Goal: Information Seeking & Learning: Check status

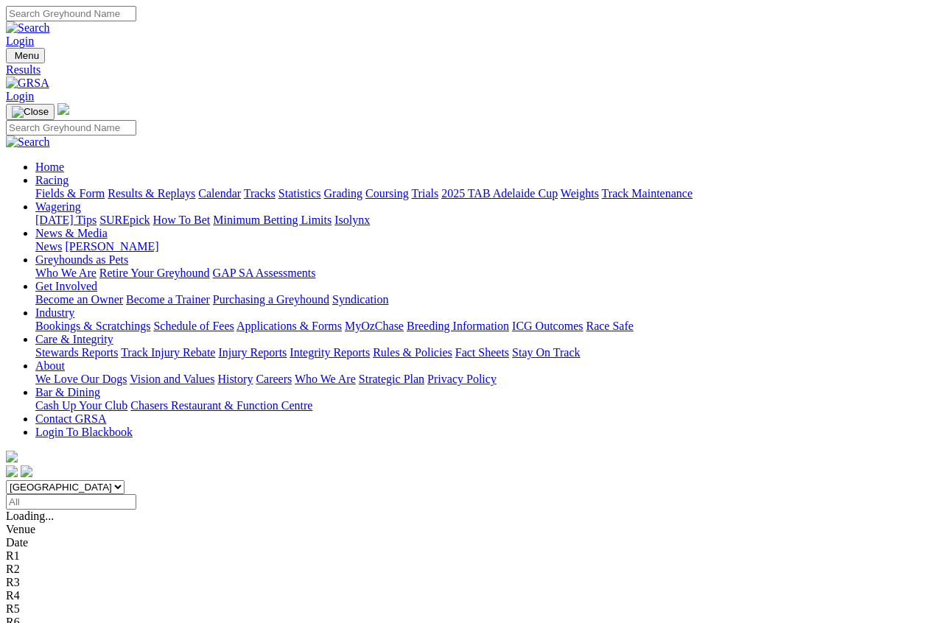
scroll to position [9, 0]
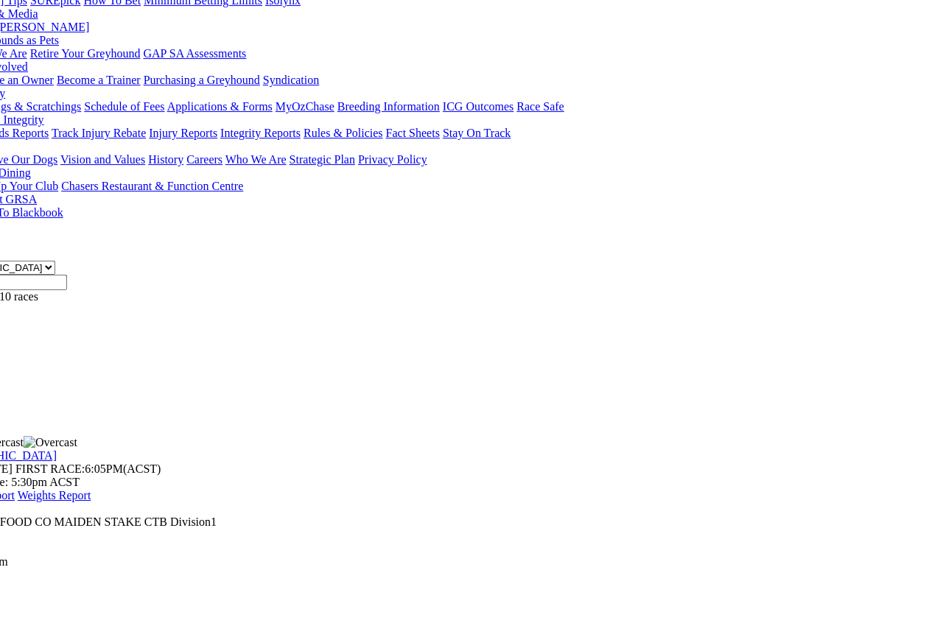
scroll to position [220, 0]
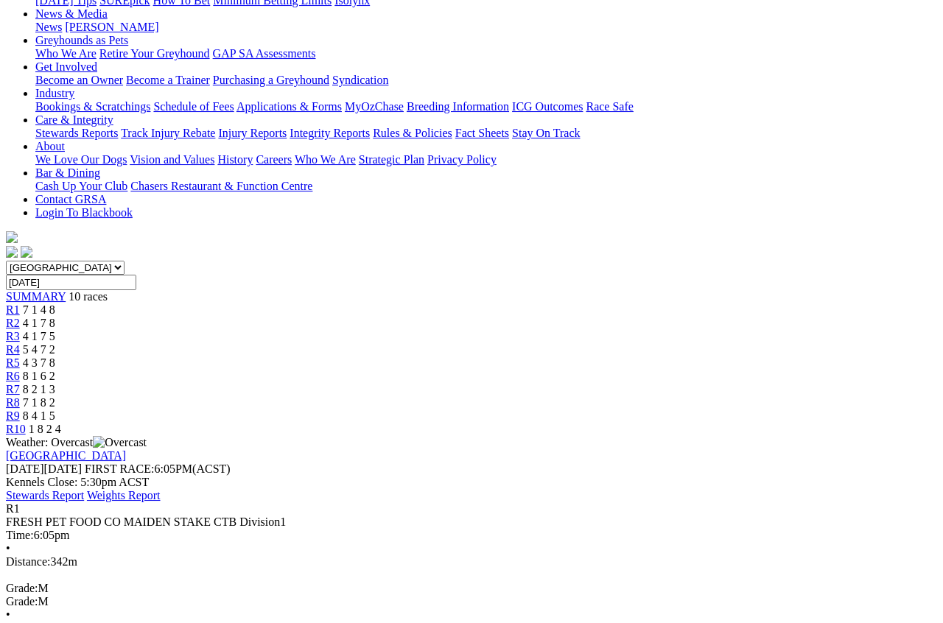
click at [55, 317] on span "4 1 7 8" at bounding box center [39, 323] width 32 height 13
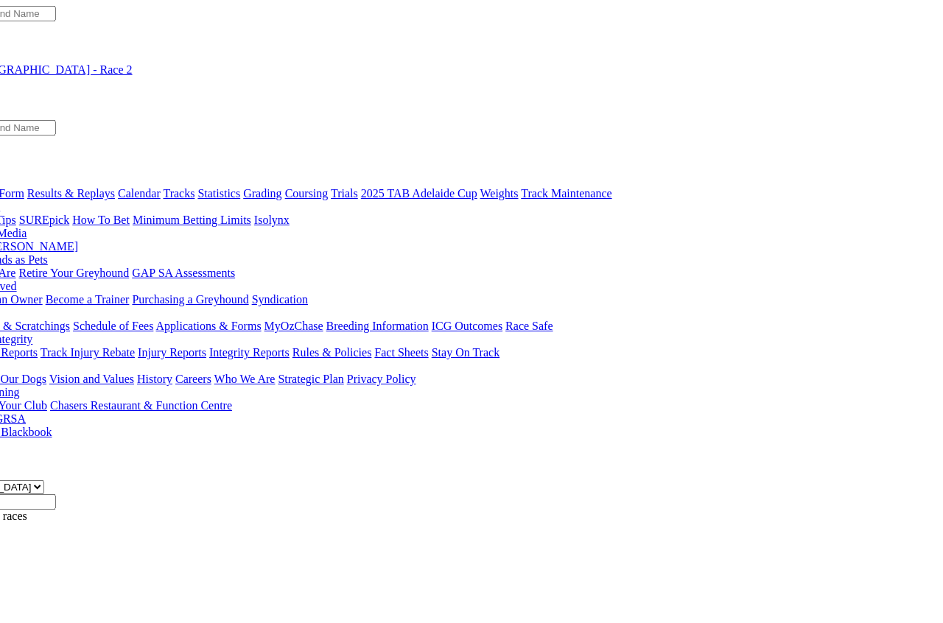
scroll to position [0, 81]
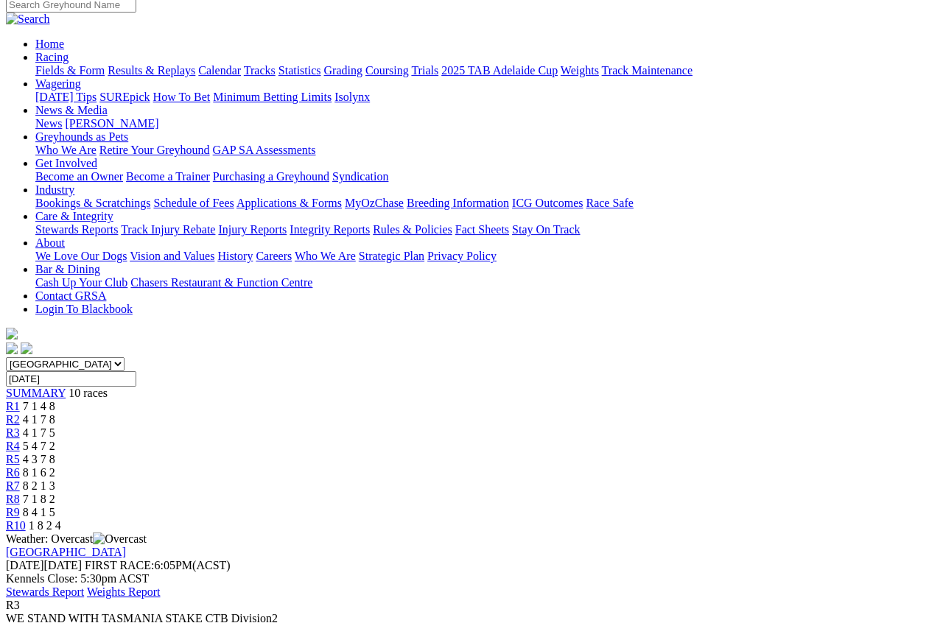
scroll to position [122, 0]
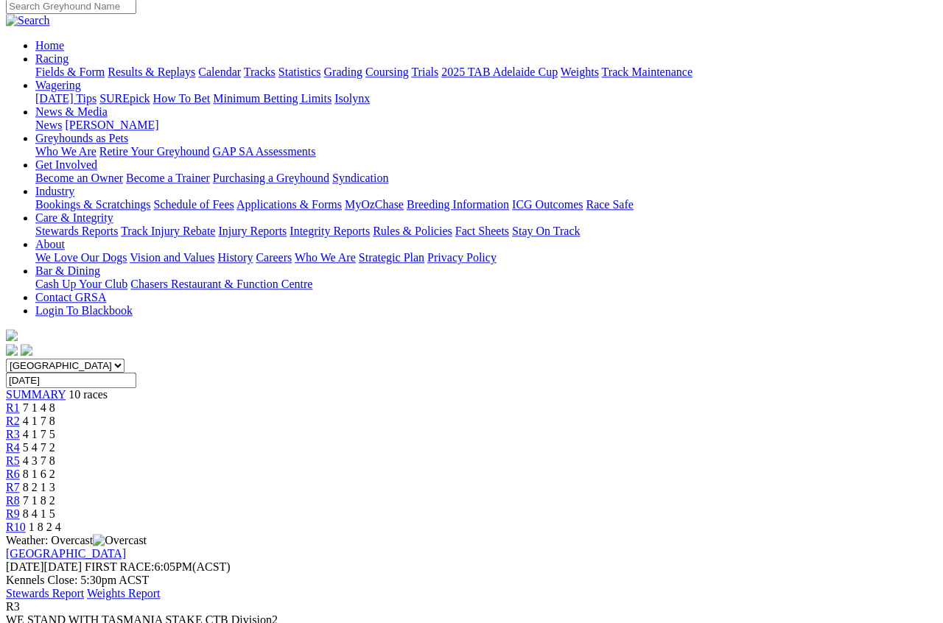
click at [20, 441] on link "R4" at bounding box center [13, 447] width 14 height 13
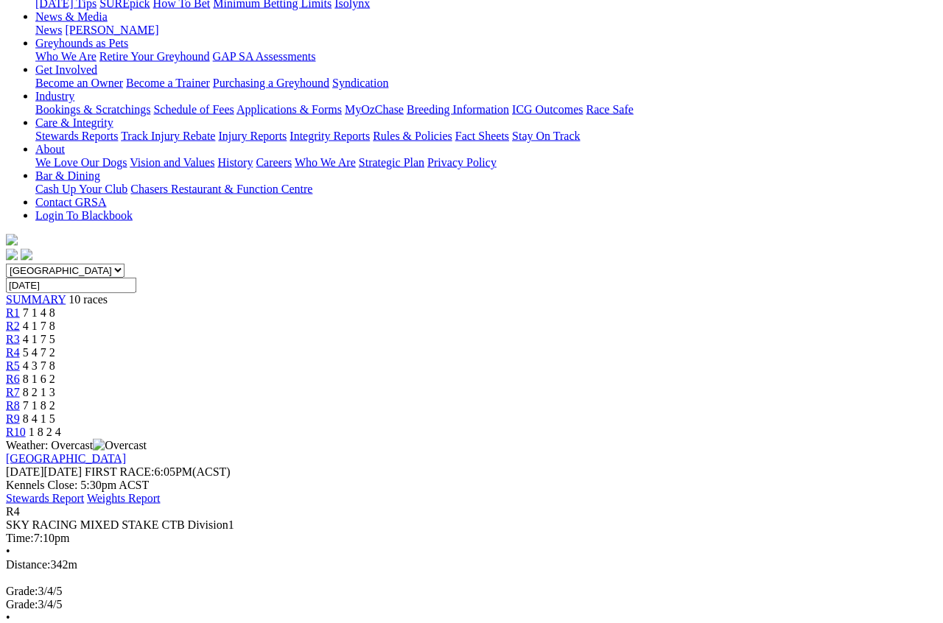
scroll to position [176, 0]
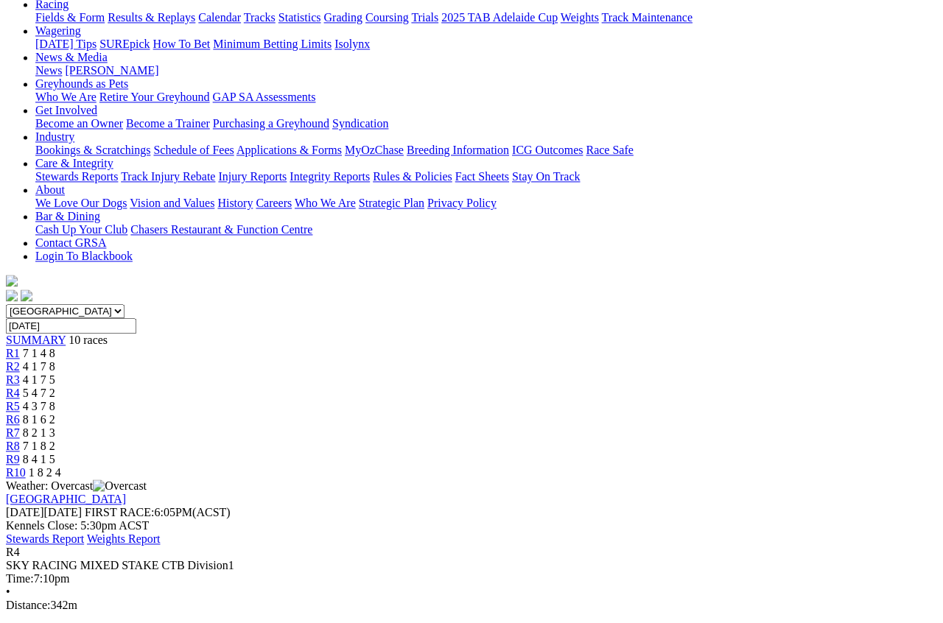
click at [20, 400] on span "R5" at bounding box center [13, 406] width 14 height 13
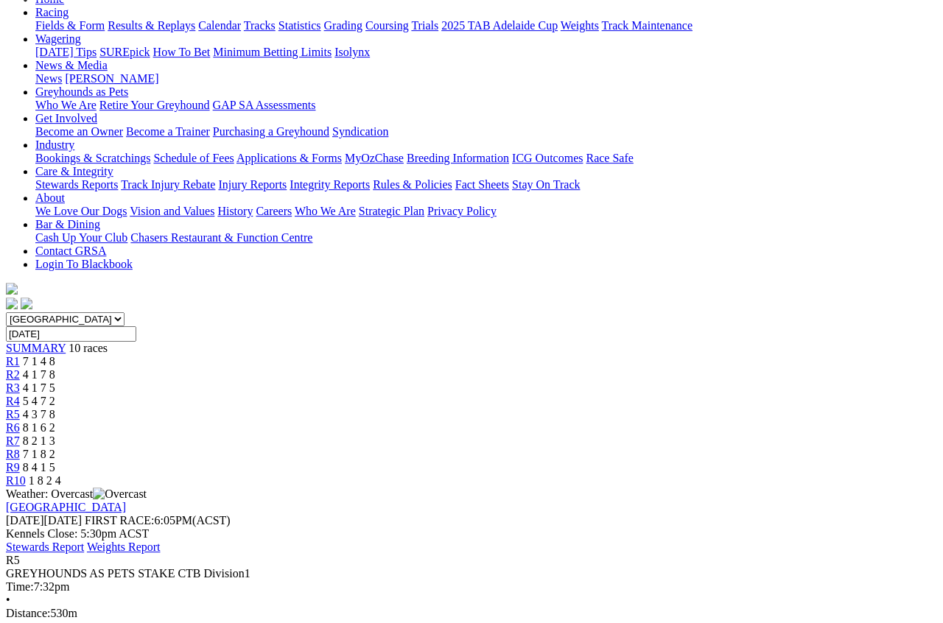
scroll to position [168, 0]
click at [20, 422] on span "R6" at bounding box center [13, 428] width 14 height 13
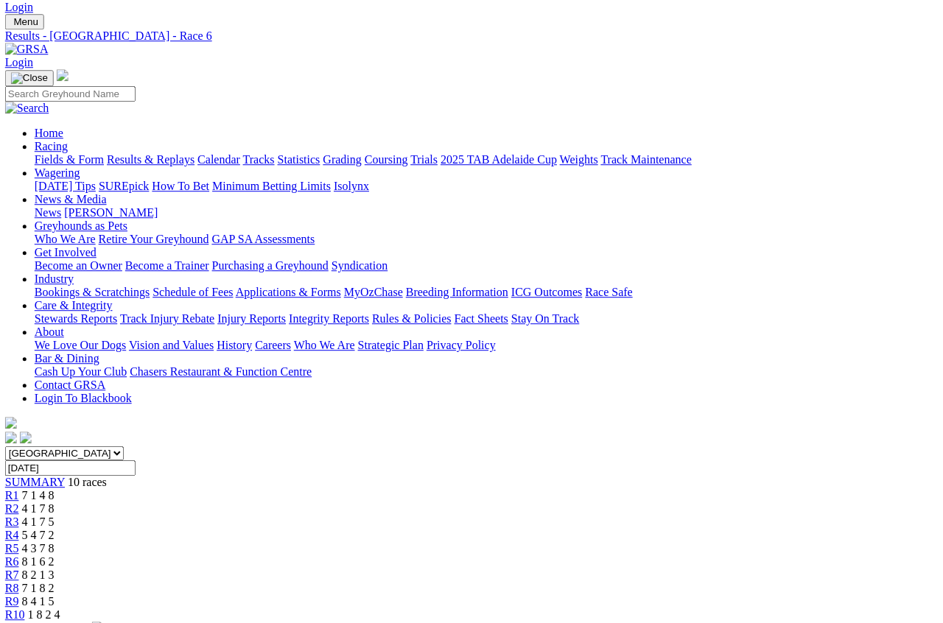
scroll to position [34, 1]
click at [18, 569] on link "R7" at bounding box center [11, 575] width 14 height 13
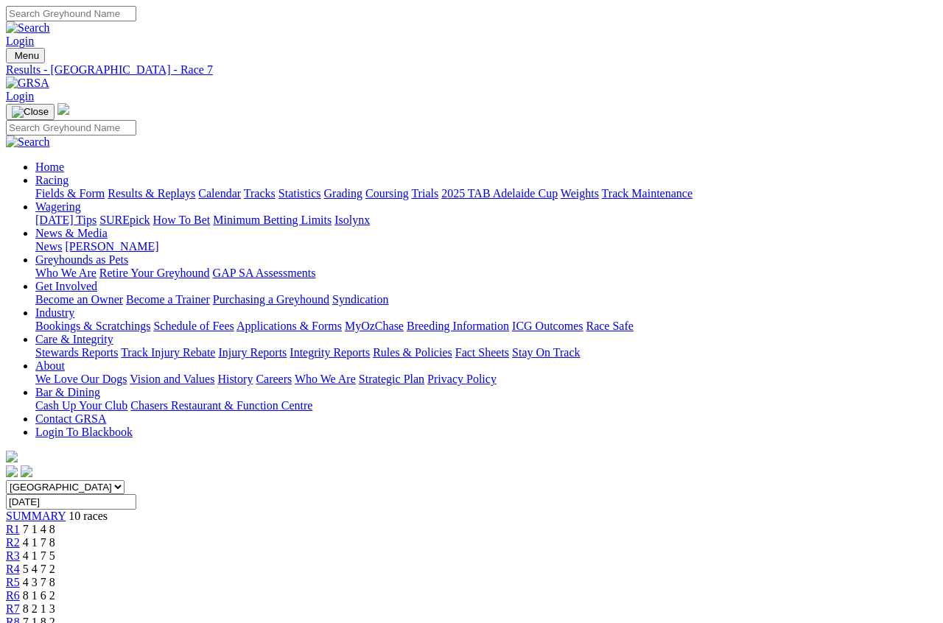
click at [20, 555] on span "R8" at bounding box center [13, 622] width 14 height 13
click at [20, 523] on link "R1" at bounding box center [13, 529] width 14 height 13
click at [20, 536] on span "R2" at bounding box center [13, 542] width 14 height 13
click at [20, 550] on span "R3" at bounding box center [13, 556] width 14 height 13
click at [20, 555] on span "R4" at bounding box center [13, 569] width 14 height 13
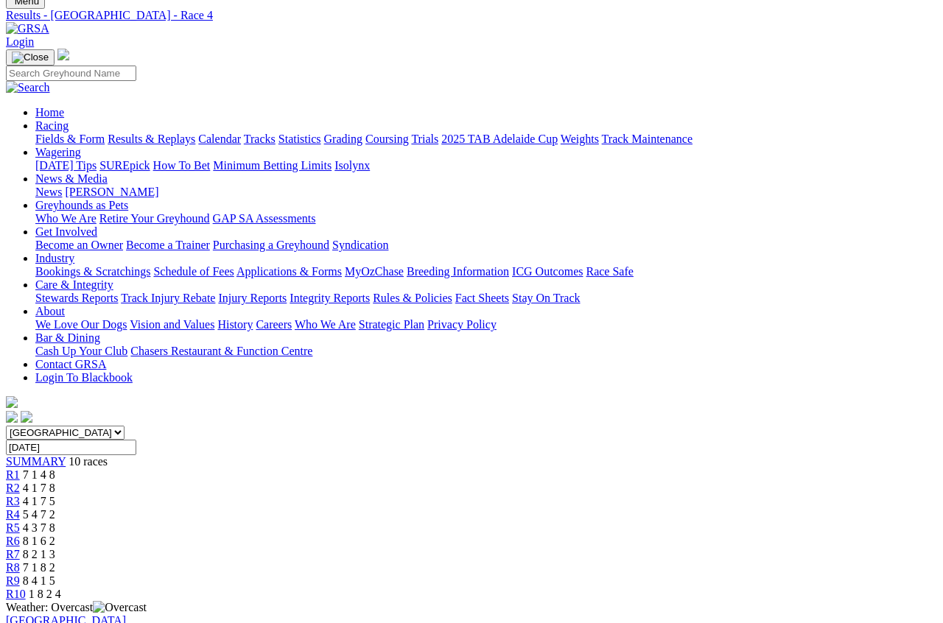
scroll to position [55, 0]
click at [20, 522] on link "R5" at bounding box center [13, 528] width 14 height 13
